Goal: Task Accomplishment & Management: Manage account settings

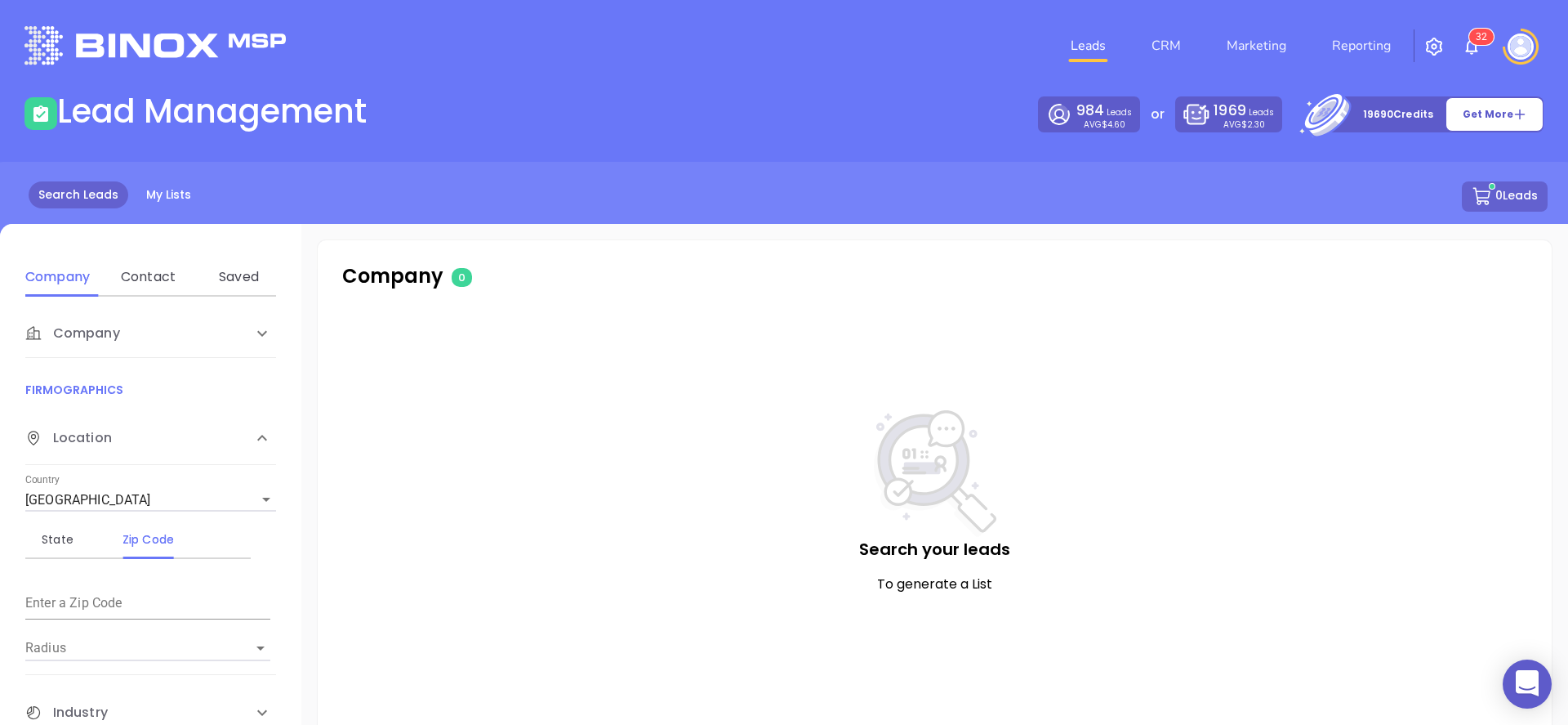
click at [1435, 44] on img "button" at bounding box center [1434, 46] width 19 height 19
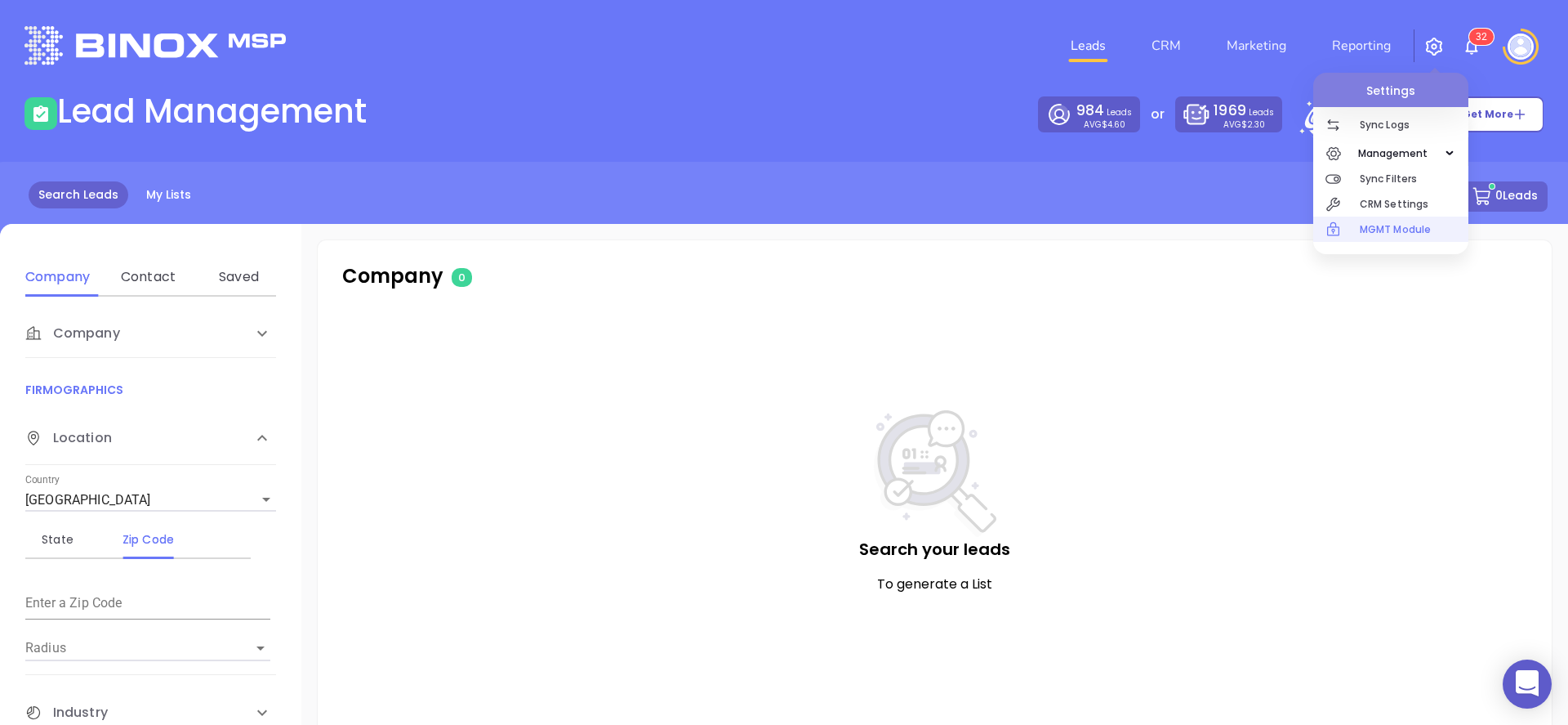
click at [1398, 218] on p "MGMT Module" at bounding box center [1414, 229] width 108 height 25
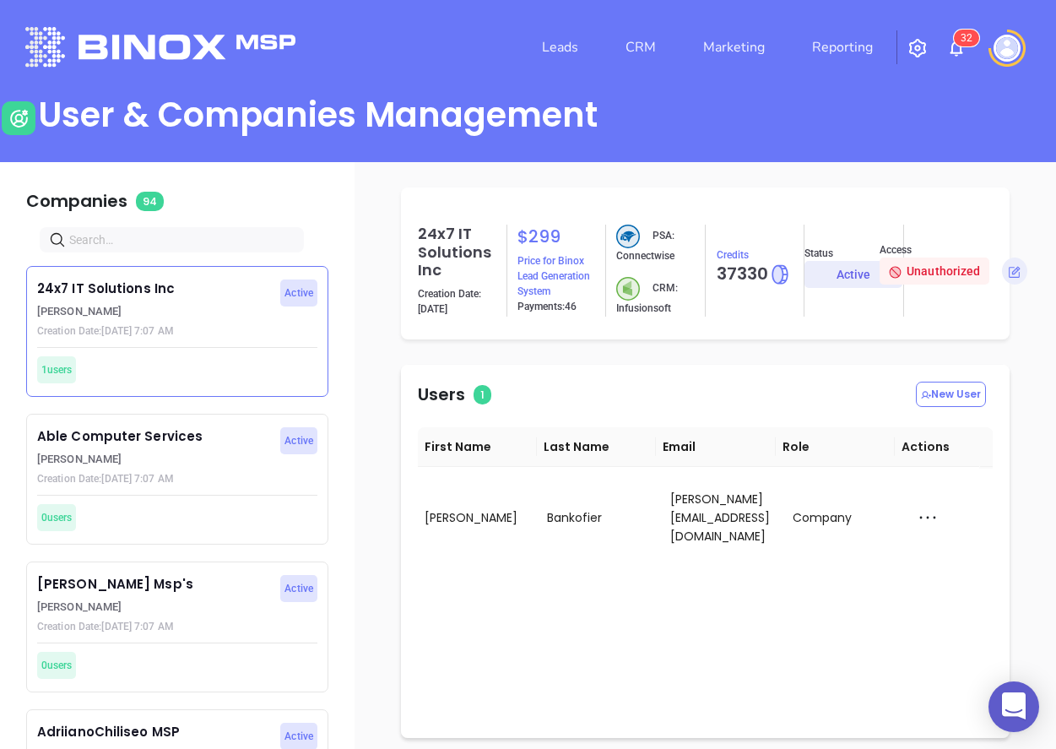
click at [268, 241] on input "text" at bounding box center [175, 239] width 212 height 19
type input "moti"
click at [232, 575] on p "Motiva Networks" at bounding box center [154, 584] width 234 height 19
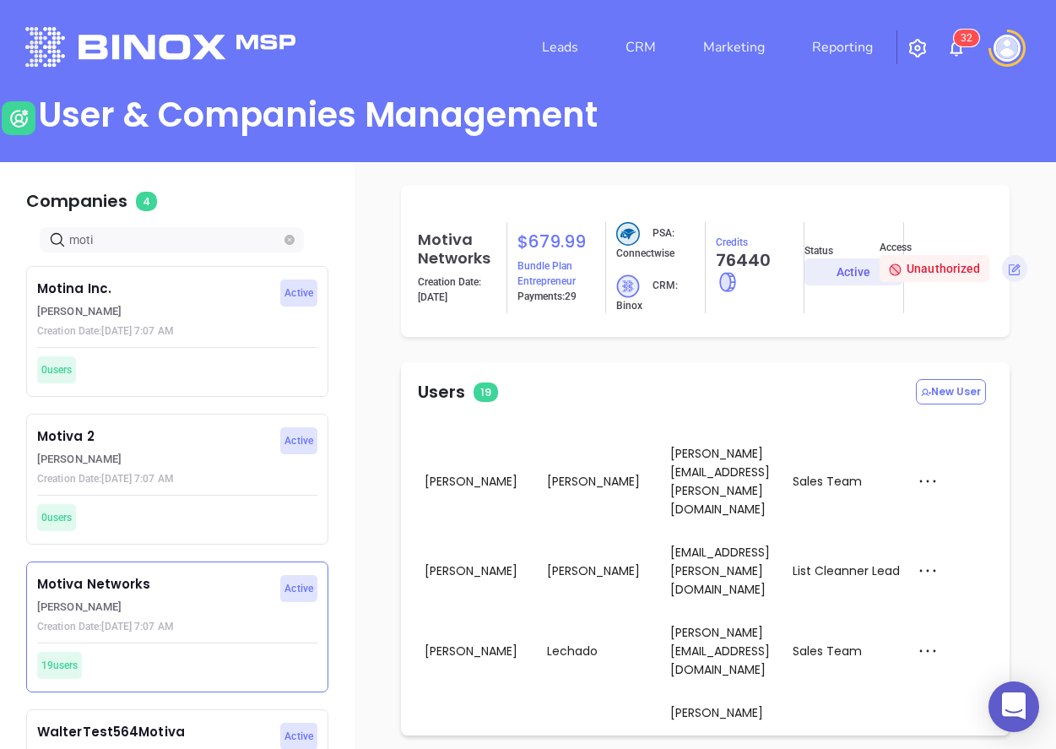
scroll to position [4, 0]
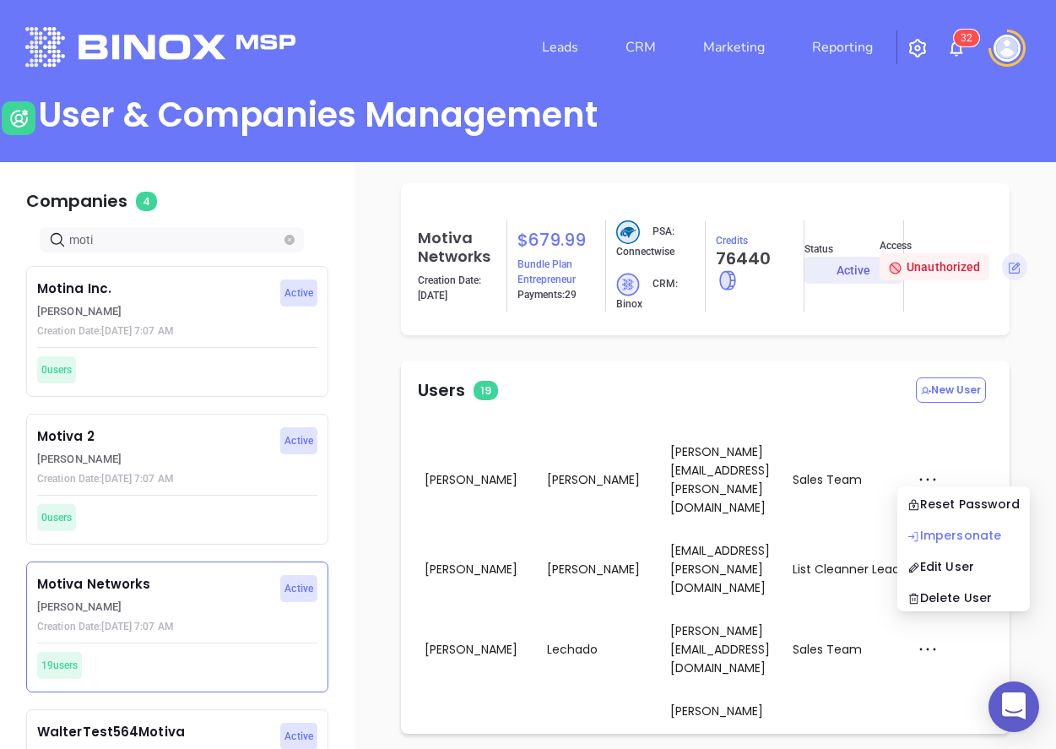
click at [978, 524] on li "Impersonate" at bounding box center [963, 534] width 133 height 35
click at [1013, 51] on img at bounding box center [1007, 48] width 27 height 27
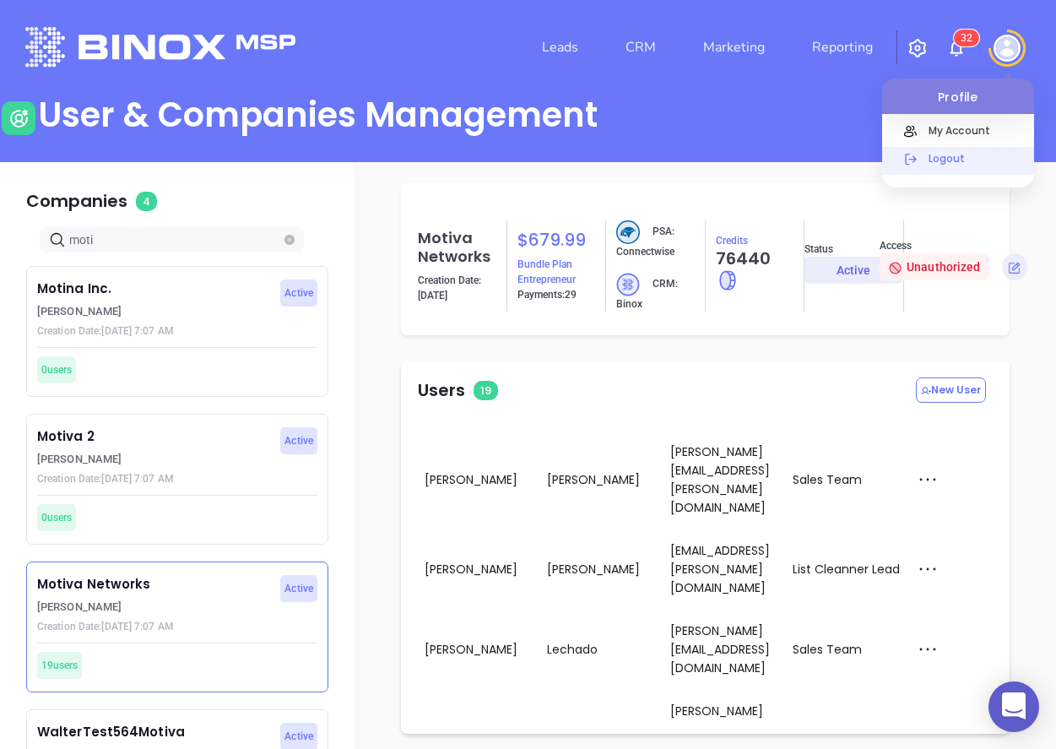
click at [953, 153] on p "Logout" at bounding box center [977, 158] width 114 height 18
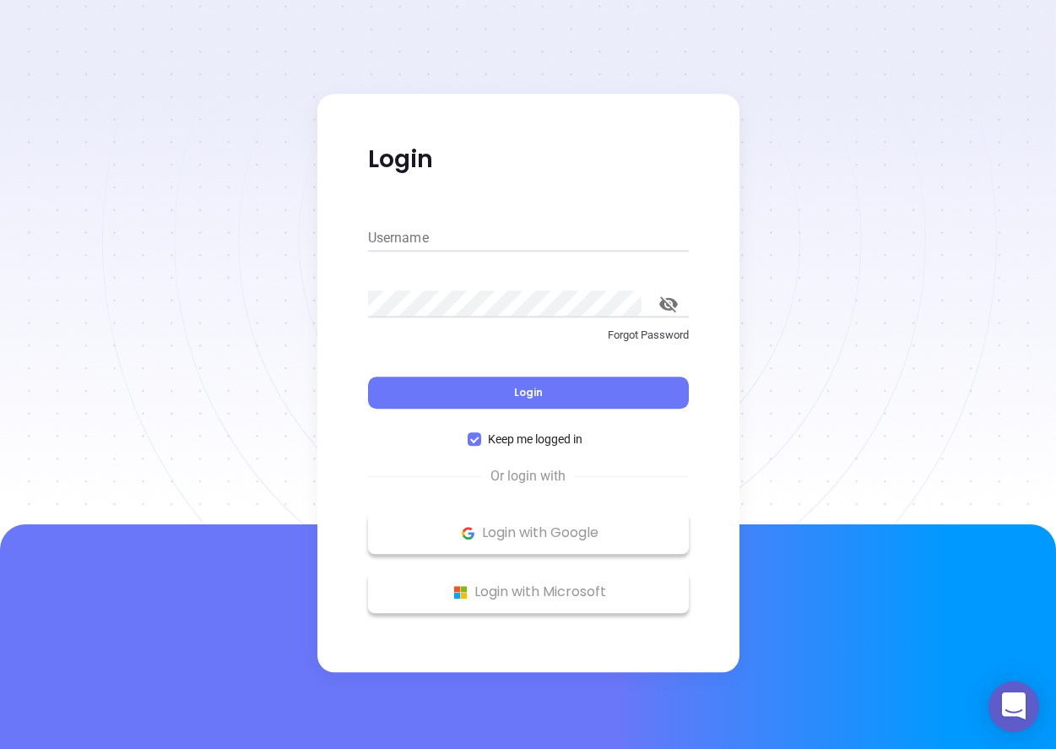
type input "kevin@binoxmsp.com"
